Goal: Complete application form

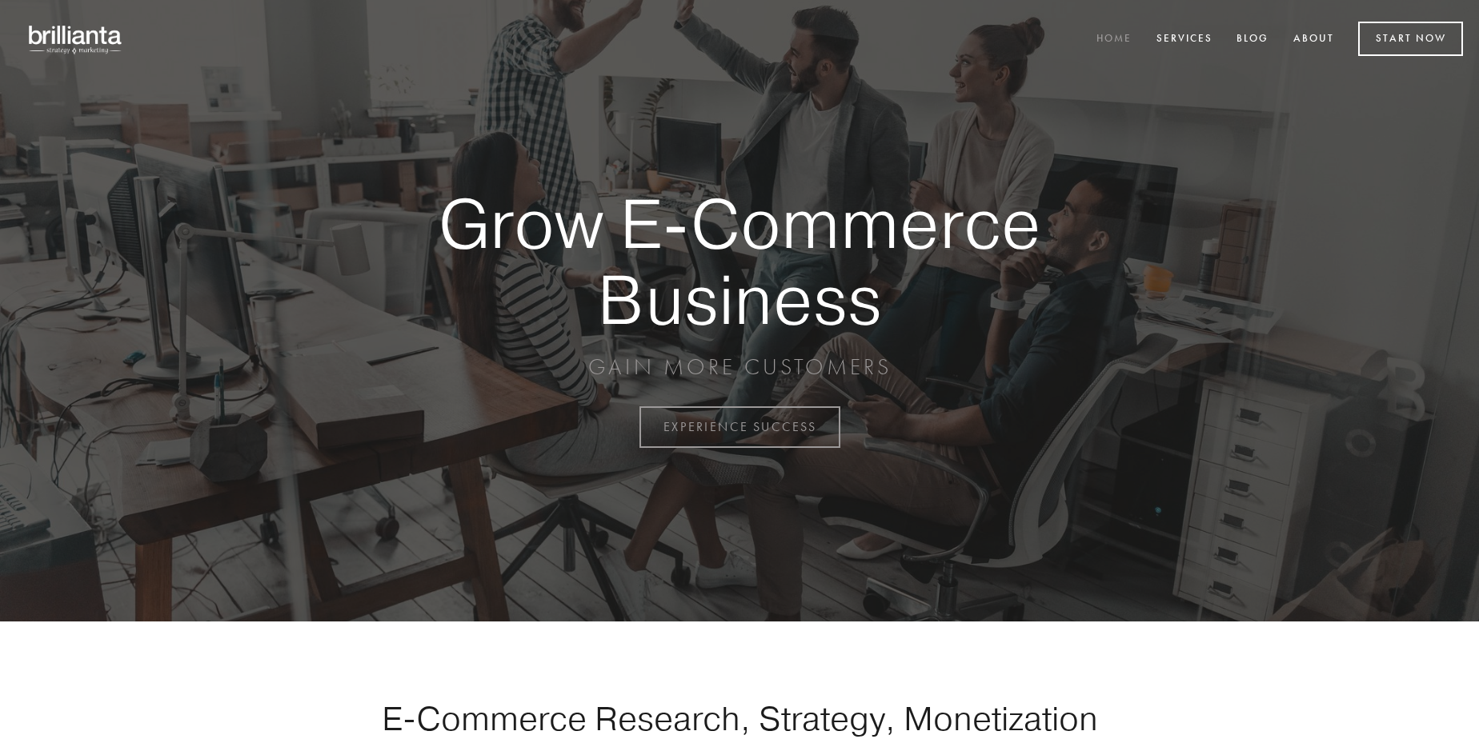
scroll to position [4195, 0]
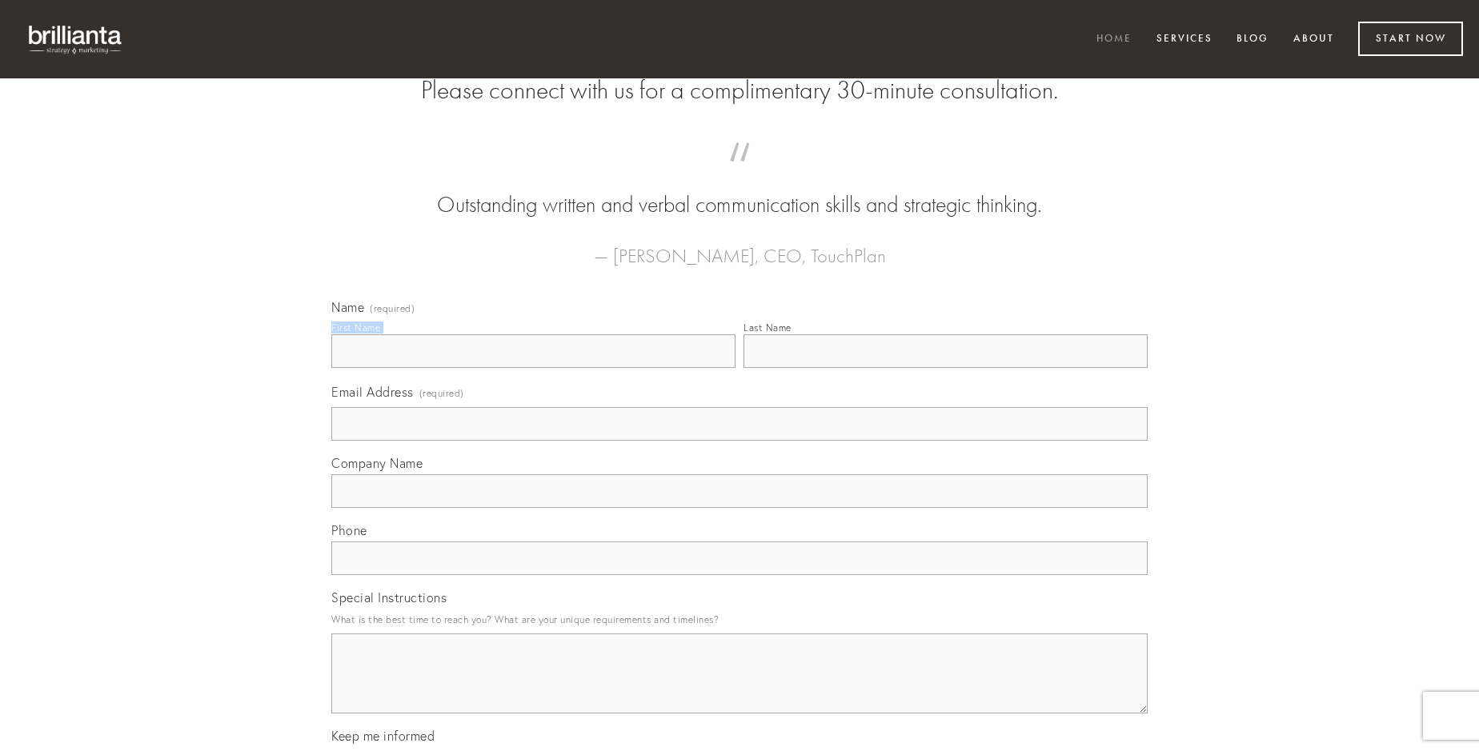
type input "[PERSON_NAME]"
click at [945, 368] on input "Last Name" at bounding box center [945, 352] width 404 height 34
type input "[PERSON_NAME]"
click at [739, 441] on input "Email Address (required)" at bounding box center [739, 424] width 816 height 34
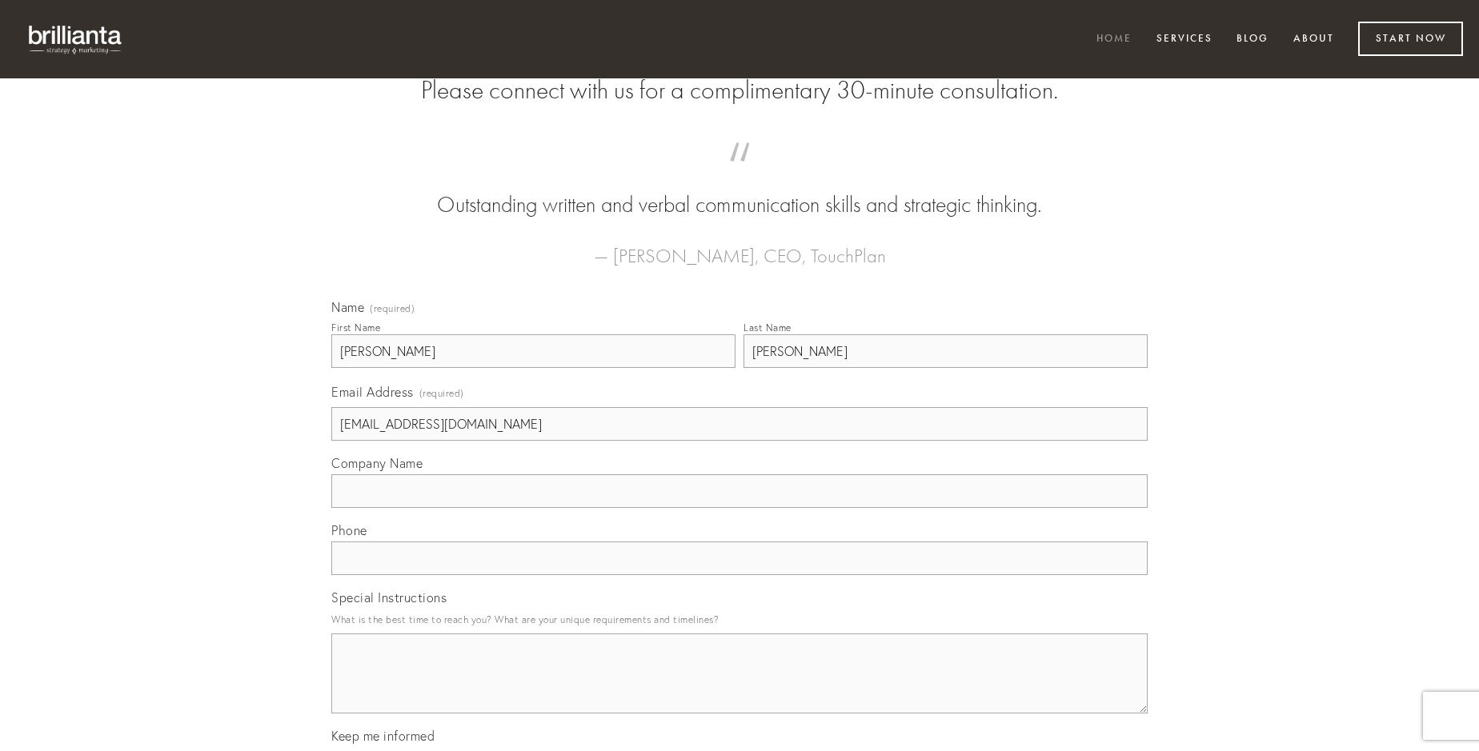
type input "[EMAIL_ADDRESS][DOMAIN_NAME]"
click at [739, 508] on input "Company Name" at bounding box center [739, 492] width 816 height 34
type input "conservo"
click at [739, 575] on input "text" at bounding box center [739, 559] width 816 height 34
click at [739, 688] on textarea "Special Instructions" at bounding box center [739, 674] width 816 height 80
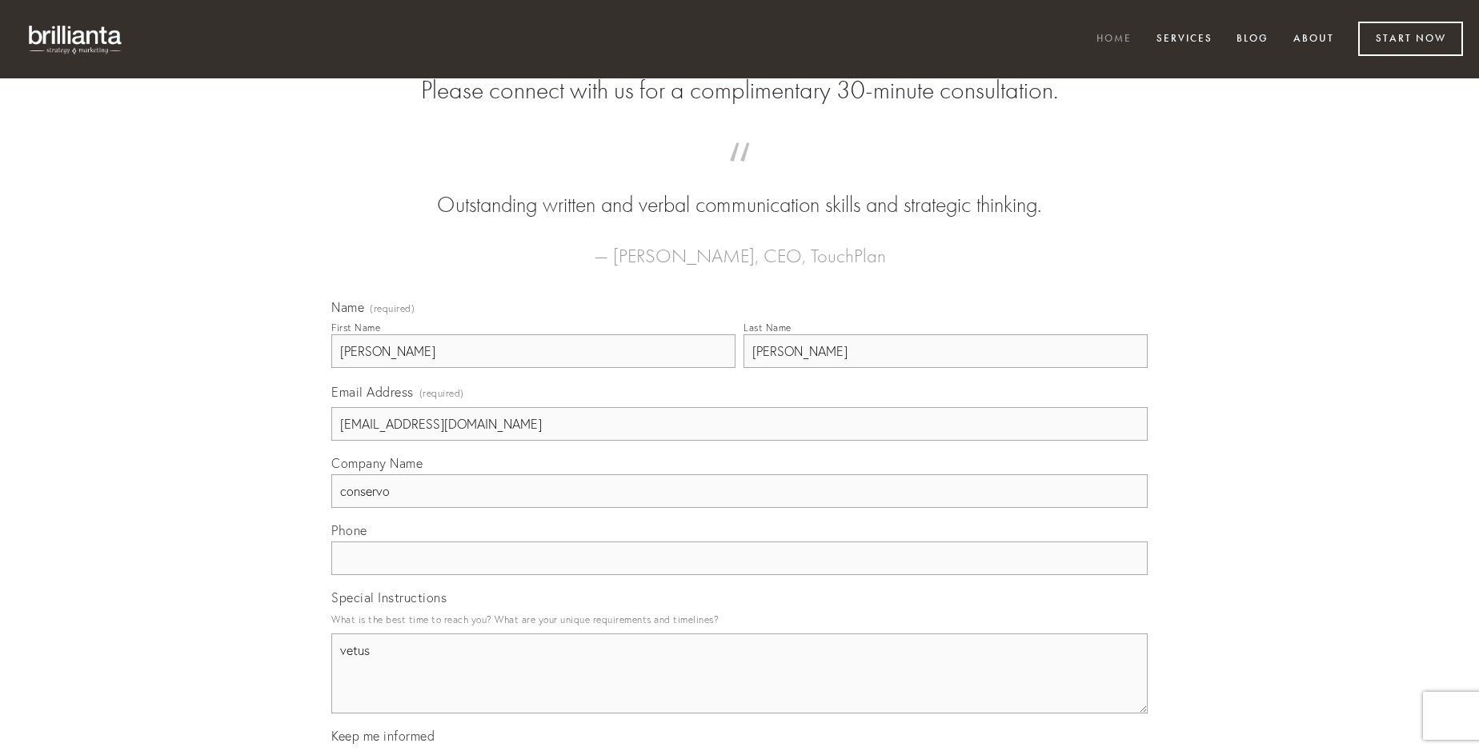
type textarea "vetus"
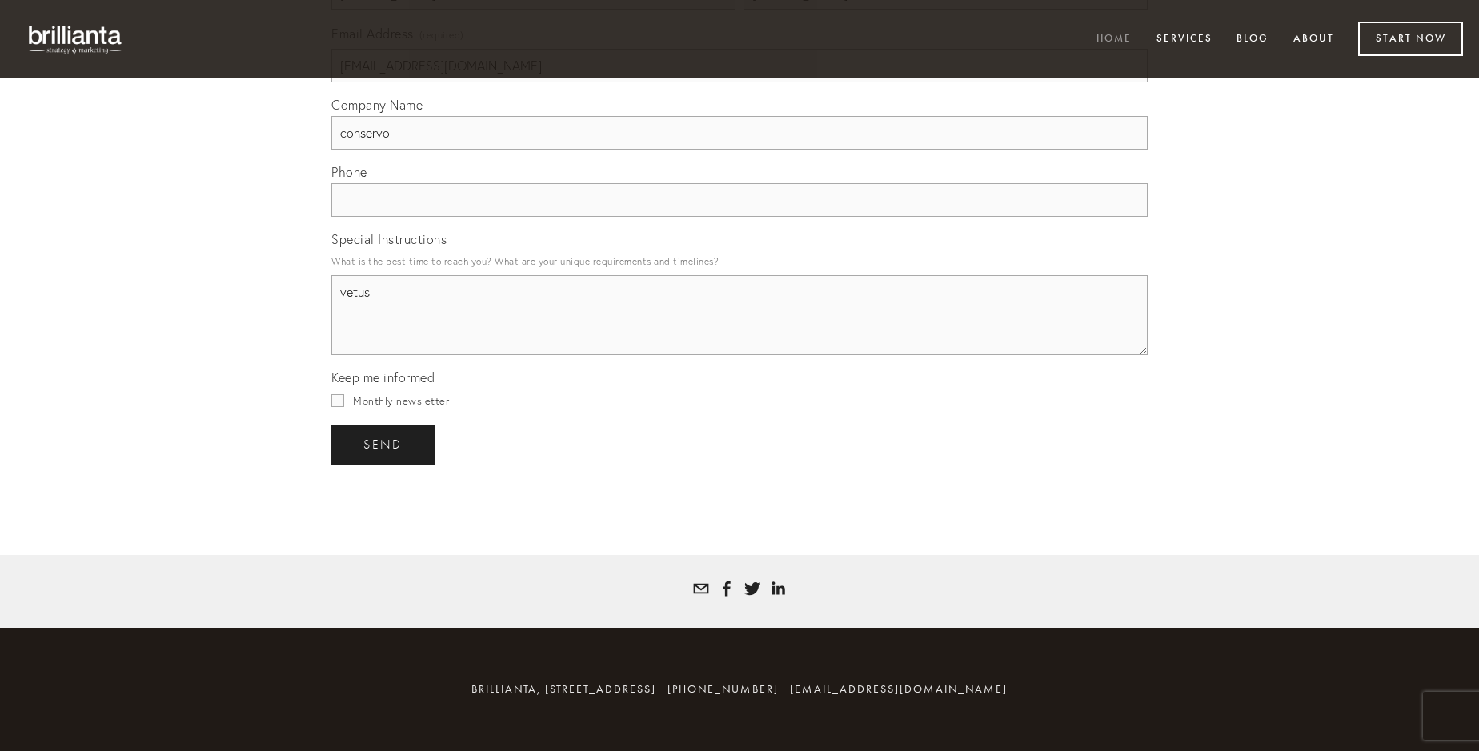
click at [384, 444] on span "send" at bounding box center [382, 445] width 39 height 14
